Goal: Task Accomplishment & Management: Use online tool/utility

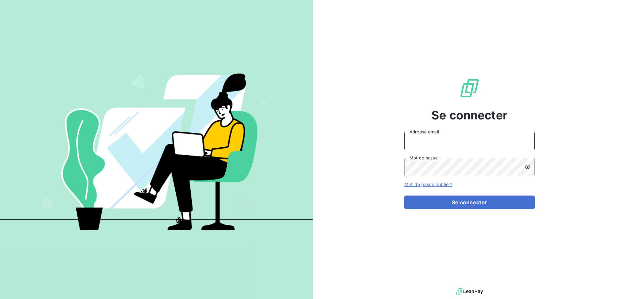
click at [422, 142] on input "Adresse email" at bounding box center [469, 141] width 130 height 18
type input "[EMAIL_ADDRESS][DOMAIN_NAME]"
click at [404, 196] on button "Se connecter" at bounding box center [469, 203] width 130 height 14
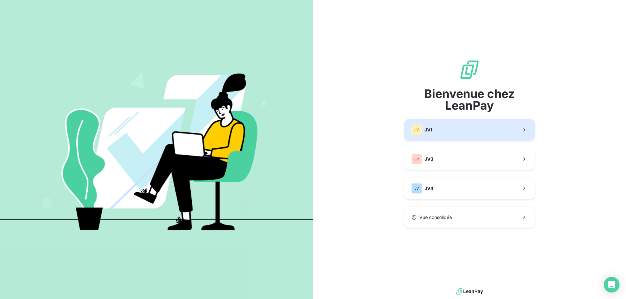
click at [440, 132] on button "JV JV1" at bounding box center [469, 130] width 130 height 22
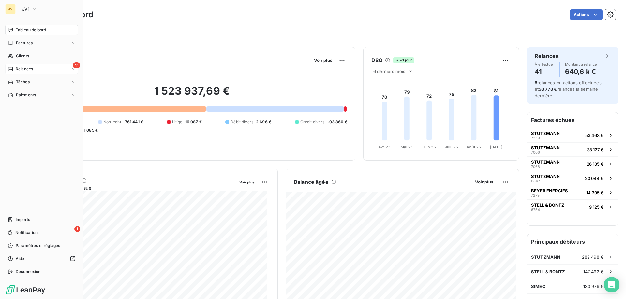
click at [24, 68] on span "Relances" at bounding box center [24, 69] width 17 height 6
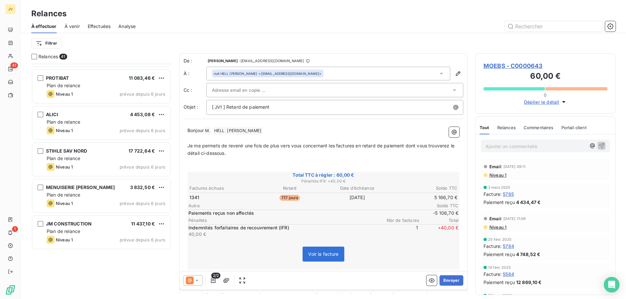
scroll to position [554, 0]
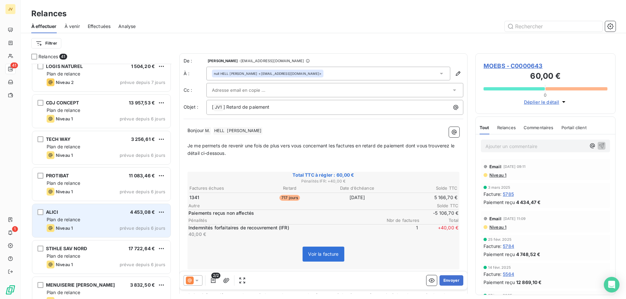
click at [114, 229] on div "Niveau 1 prévue depuis 6 jours" at bounding box center [106, 228] width 119 height 8
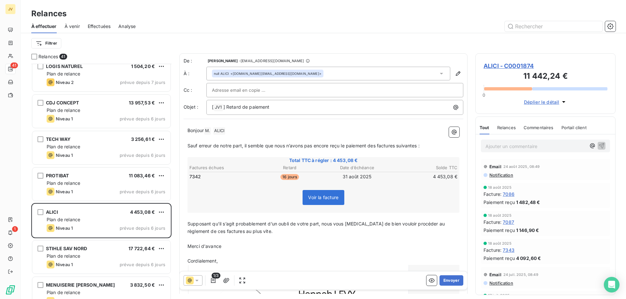
click at [233, 130] on p "Bonjour M. ﻿ ALICI ﻿ ﻿" at bounding box center [323, 131] width 272 height 8
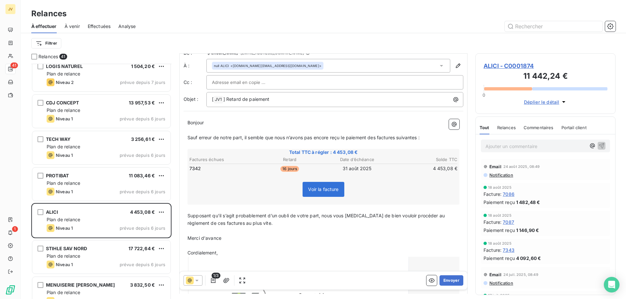
scroll to position [5, 0]
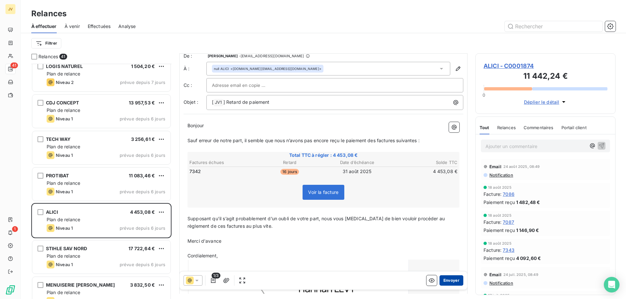
click at [449, 281] on button "Envoyer" at bounding box center [451, 281] width 24 height 10
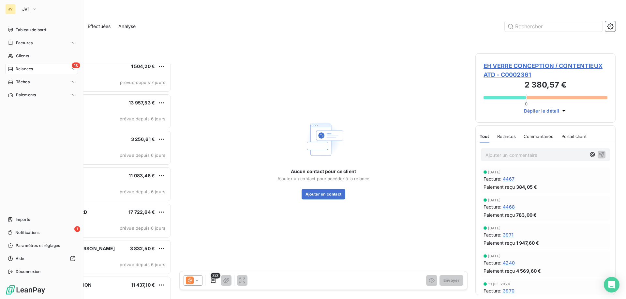
click at [14, 11] on div "JV" at bounding box center [10, 9] width 10 height 10
click at [25, 10] on span "JV1" at bounding box center [25, 9] width 7 height 5
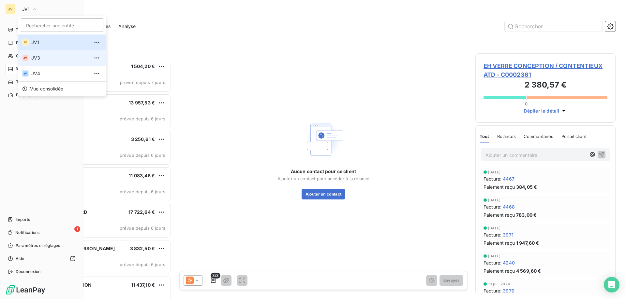
click at [36, 59] on span "JV3" at bounding box center [60, 58] width 58 height 7
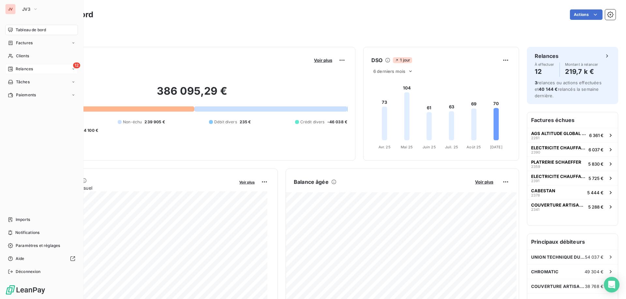
click at [26, 70] on span "Relances" at bounding box center [24, 69] width 17 height 6
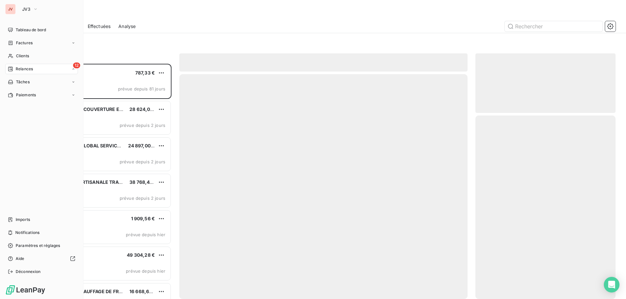
scroll to position [231, 135]
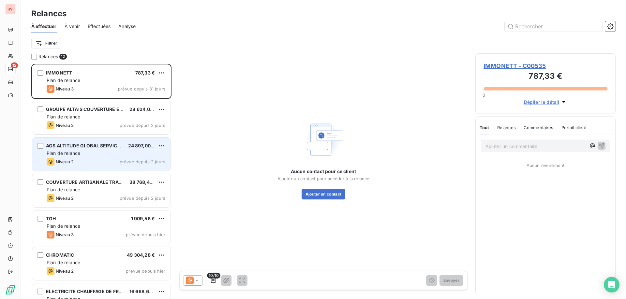
click at [105, 154] on div "Plan de relance" at bounding box center [106, 153] width 119 height 7
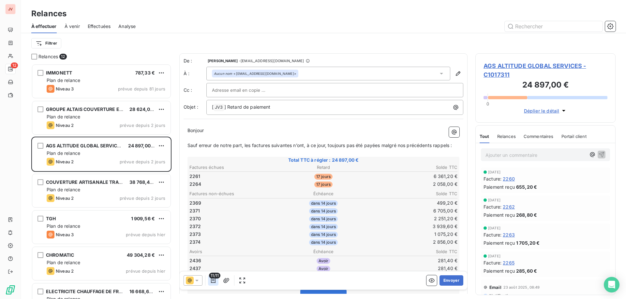
click at [210, 280] on icon "button" at bounding box center [213, 281] width 7 height 7
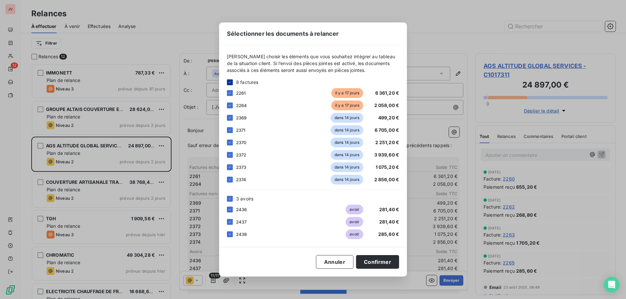
click at [232, 83] on div at bounding box center [230, 82] width 6 height 6
click at [229, 92] on div at bounding box center [230, 93] width 6 height 6
click at [230, 107] on div at bounding box center [230, 106] width 6 height 6
click at [370, 262] on button "Confirmer" at bounding box center [377, 262] width 43 height 14
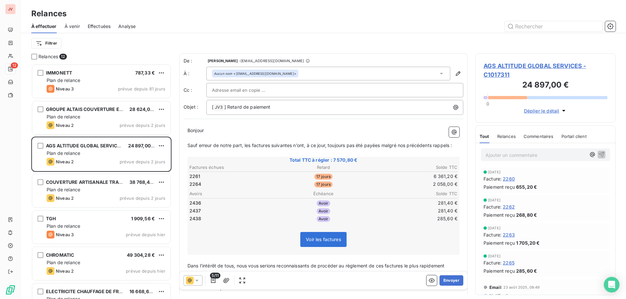
click at [196, 281] on icon at bounding box center [196, 281] width 3 height 2
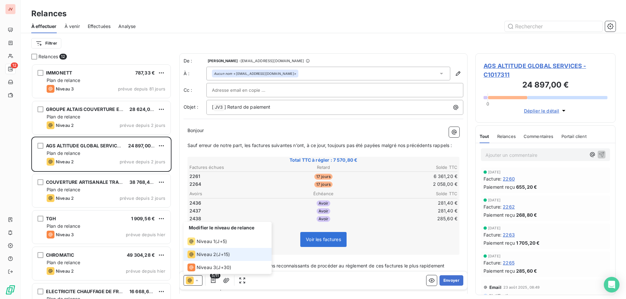
click at [196, 279] on icon at bounding box center [197, 281] width 7 height 7
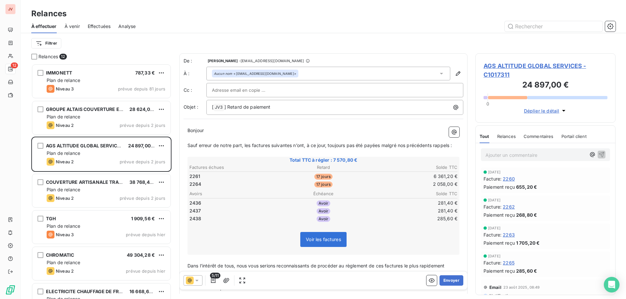
click at [215, 279] on span "5/11" at bounding box center [215, 276] width 10 height 6
click at [215, 279] on icon "button" at bounding box center [213, 281] width 7 height 7
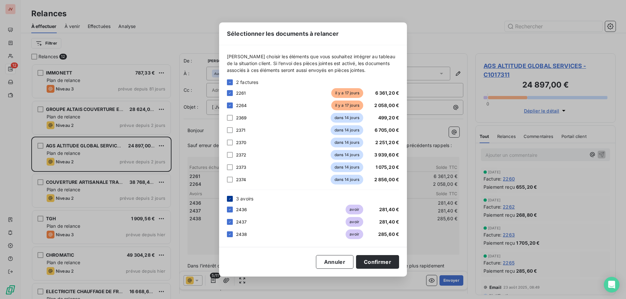
click at [229, 200] on icon at bounding box center [230, 199] width 4 height 4
click at [384, 260] on button "Confirmer" at bounding box center [377, 262] width 43 height 14
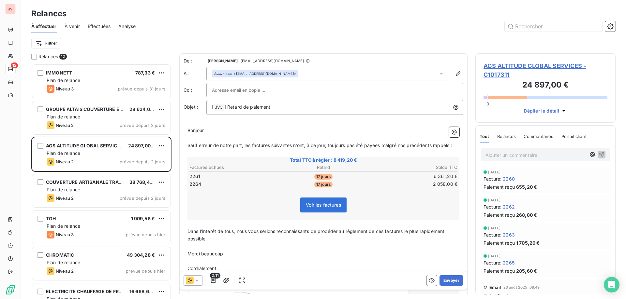
click at [200, 279] on icon at bounding box center [197, 281] width 7 height 7
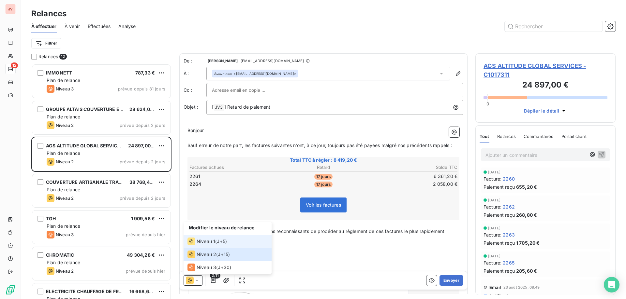
click at [209, 242] on span "Niveau 1" at bounding box center [205, 241] width 19 height 7
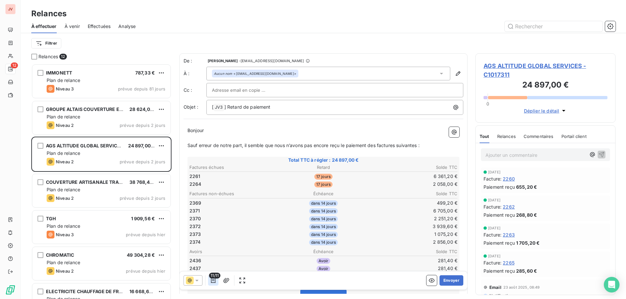
click at [216, 280] on icon "button" at bounding box center [213, 281] width 7 height 7
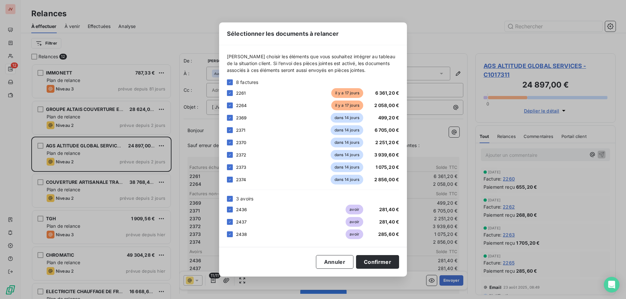
click at [231, 83] on icon at bounding box center [230, 82] width 4 height 4
click at [229, 198] on icon at bounding box center [230, 199] width 4 height 4
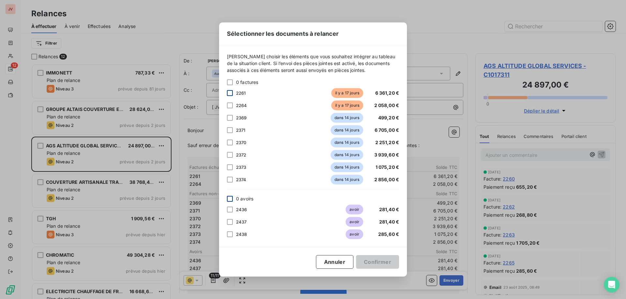
click at [228, 93] on div at bounding box center [230, 93] width 6 height 6
click at [230, 106] on div at bounding box center [230, 106] width 6 height 6
click at [372, 262] on button "Confirmer" at bounding box center [377, 262] width 43 height 14
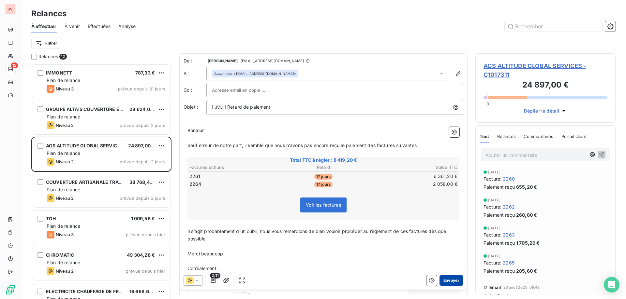
click at [448, 281] on button "Envoyer" at bounding box center [451, 281] width 24 height 10
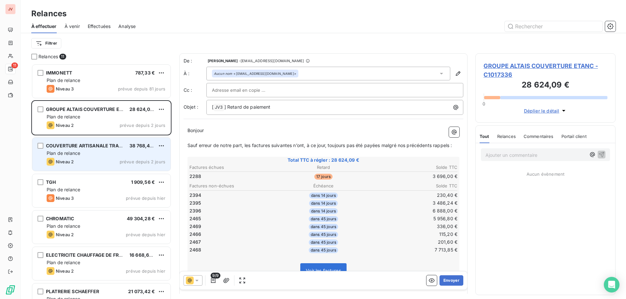
click at [96, 160] on div "Niveau 2 prévue depuis 2 jours" at bounding box center [106, 162] width 119 height 8
